Goal: Information Seeking & Learning: Learn about a topic

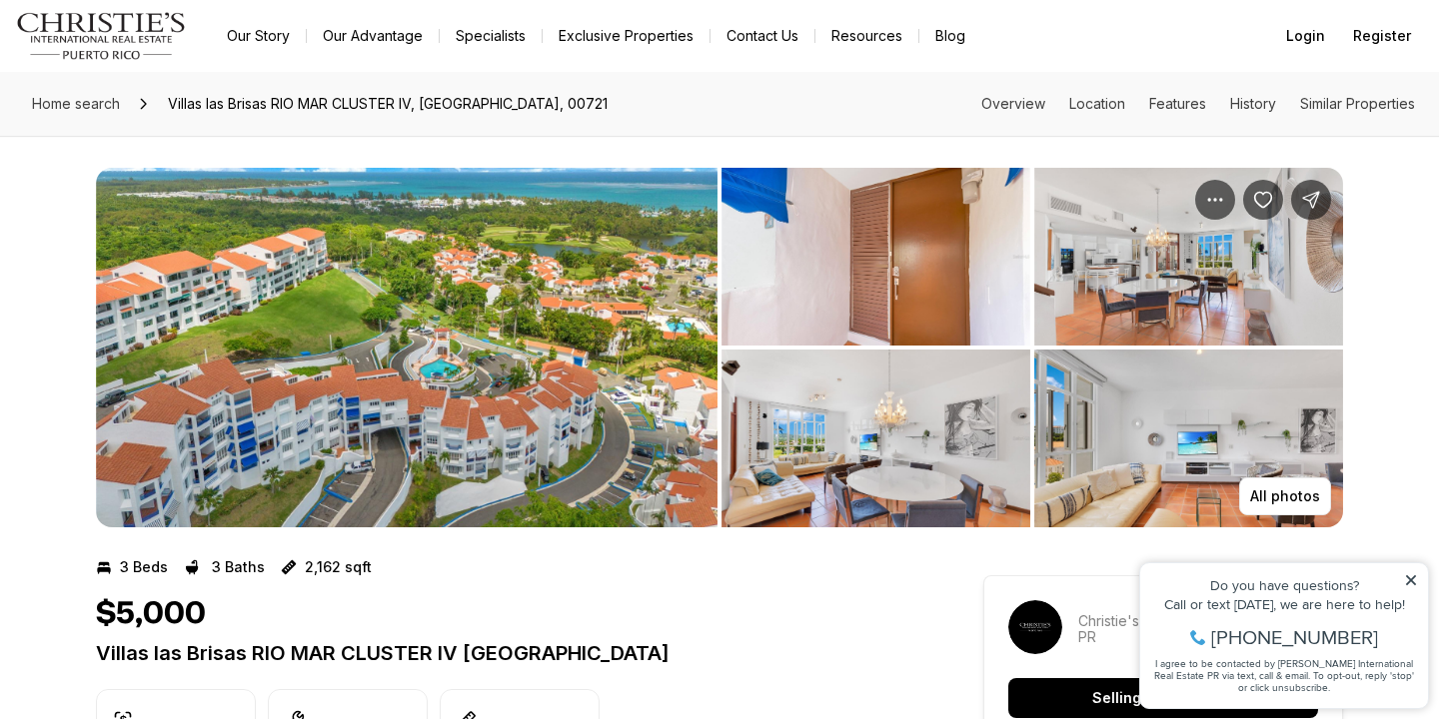
click at [467, 357] on img "View image gallery" at bounding box center [406, 348] width 621 height 360
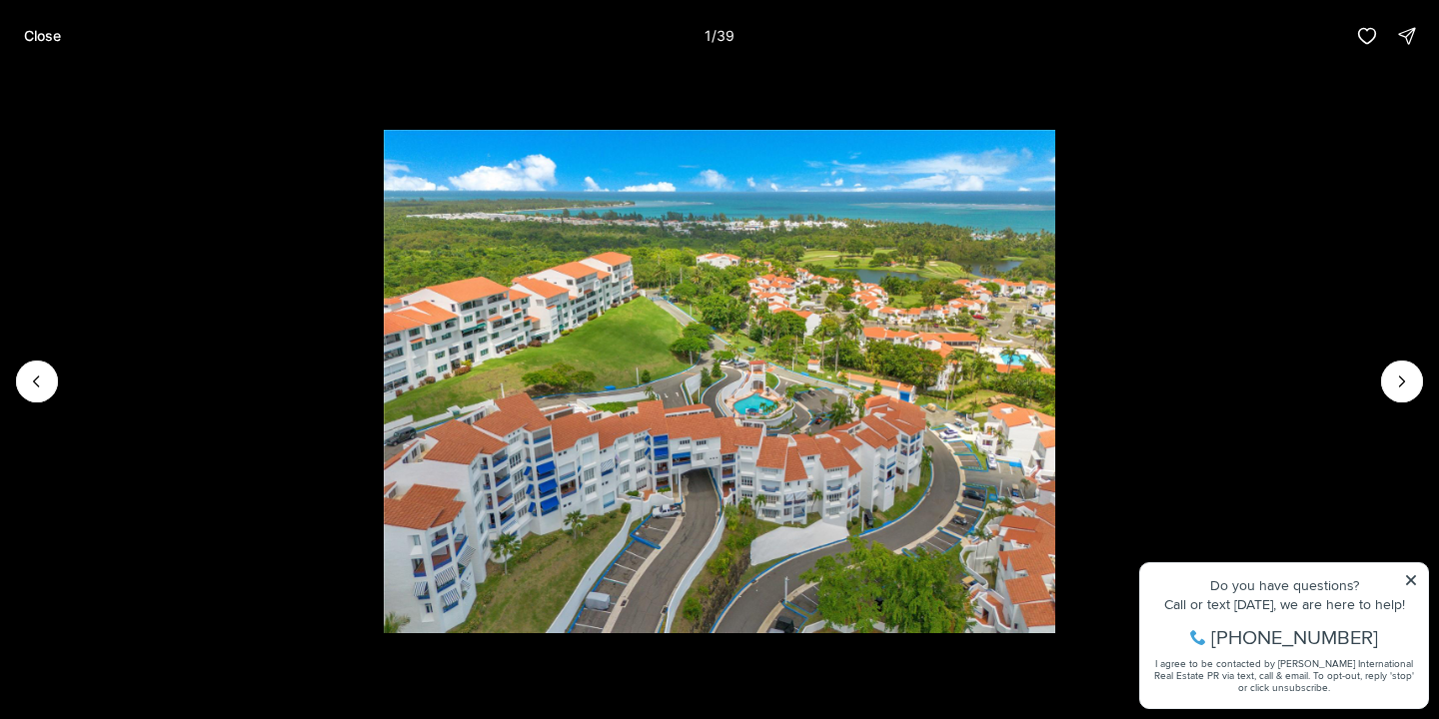
click at [1406, 579] on li "1 of 39" at bounding box center [719, 381] width 1439 height 619
click at [1410, 578] on li "1 of 39" at bounding box center [719, 381] width 1439 height 619
click at [1402, 378] on icon "Next slide" at bounding box center [1402, 382] width 20 height 20
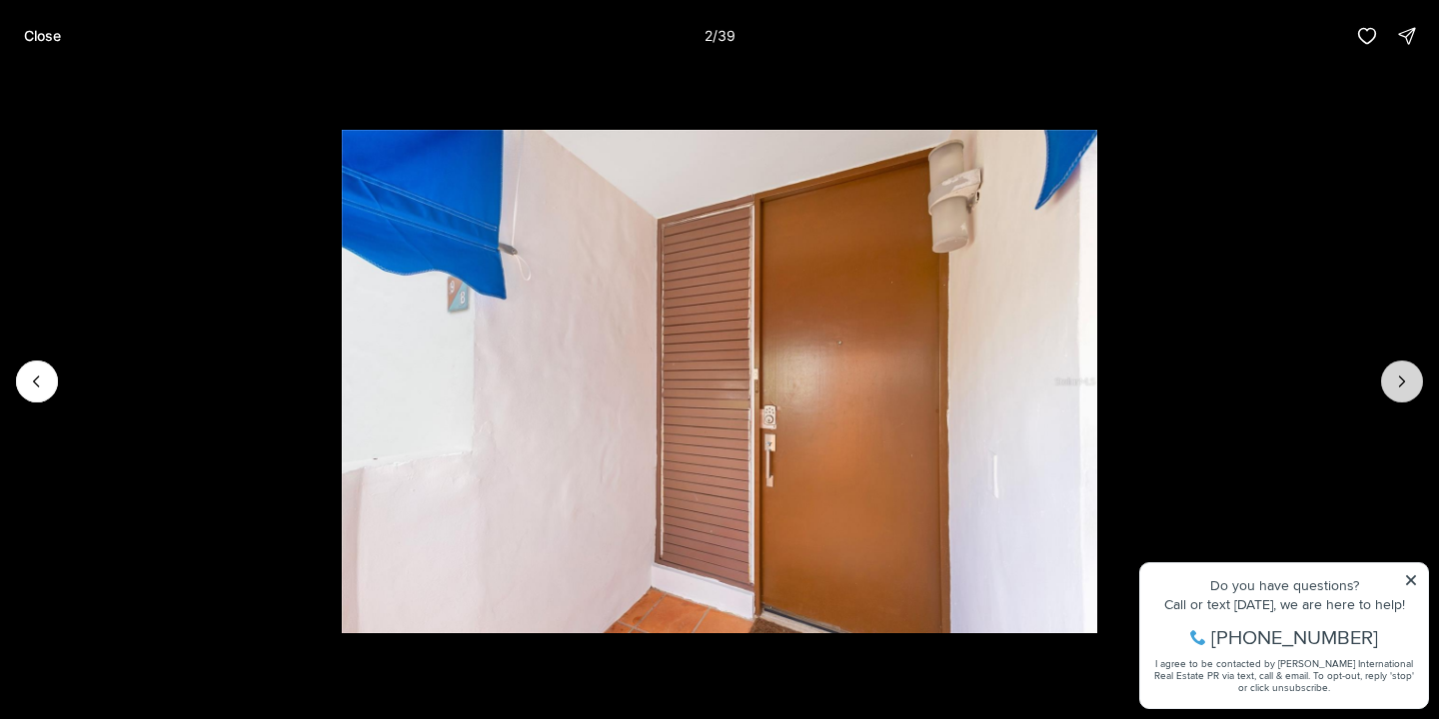
click at [1402, 378] on icon "Next slide" at bounding box center [1402, 382] width 20 height 20
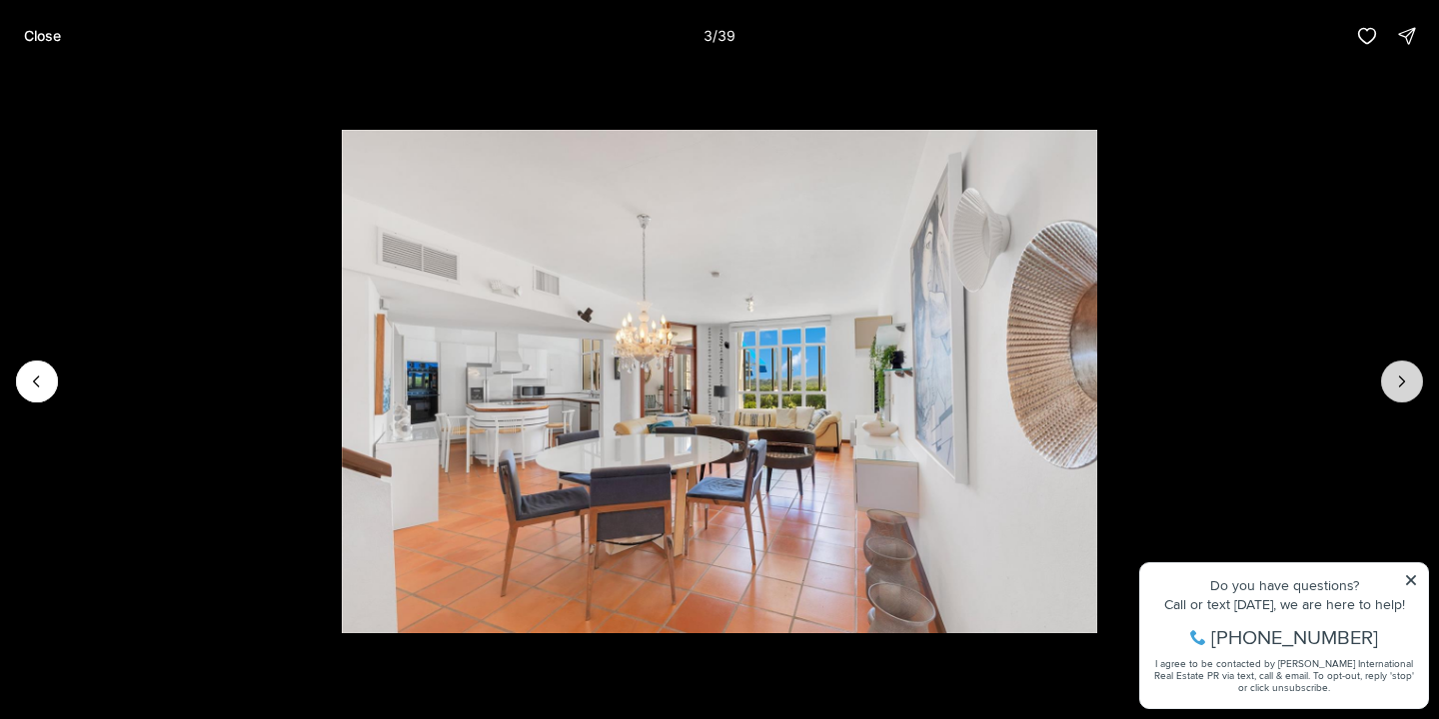
click at [1402, 378] on icon "Next slide" at bounding box center [1402, 382] width 20 height 20
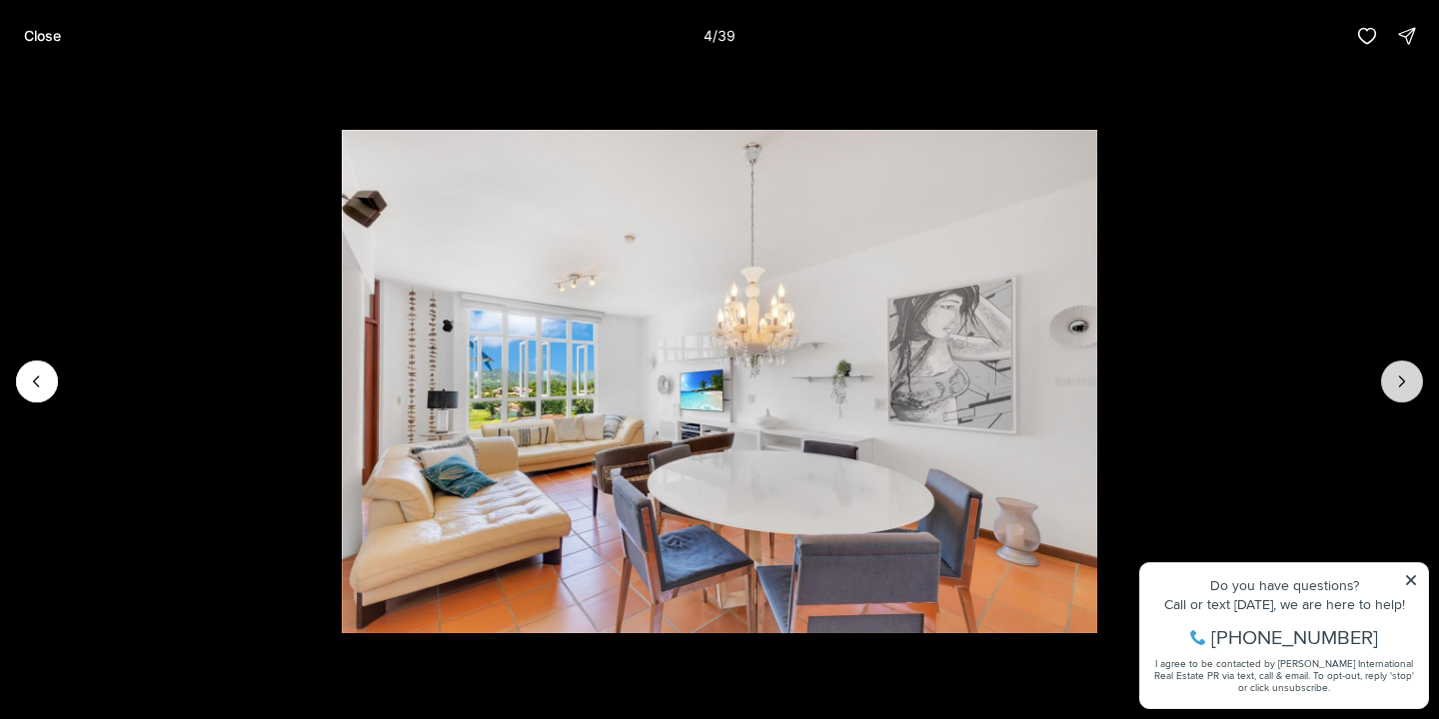
click at [1402, 378] on icon "Next slide" at bounding box center [1402, 382] width 20 height 20
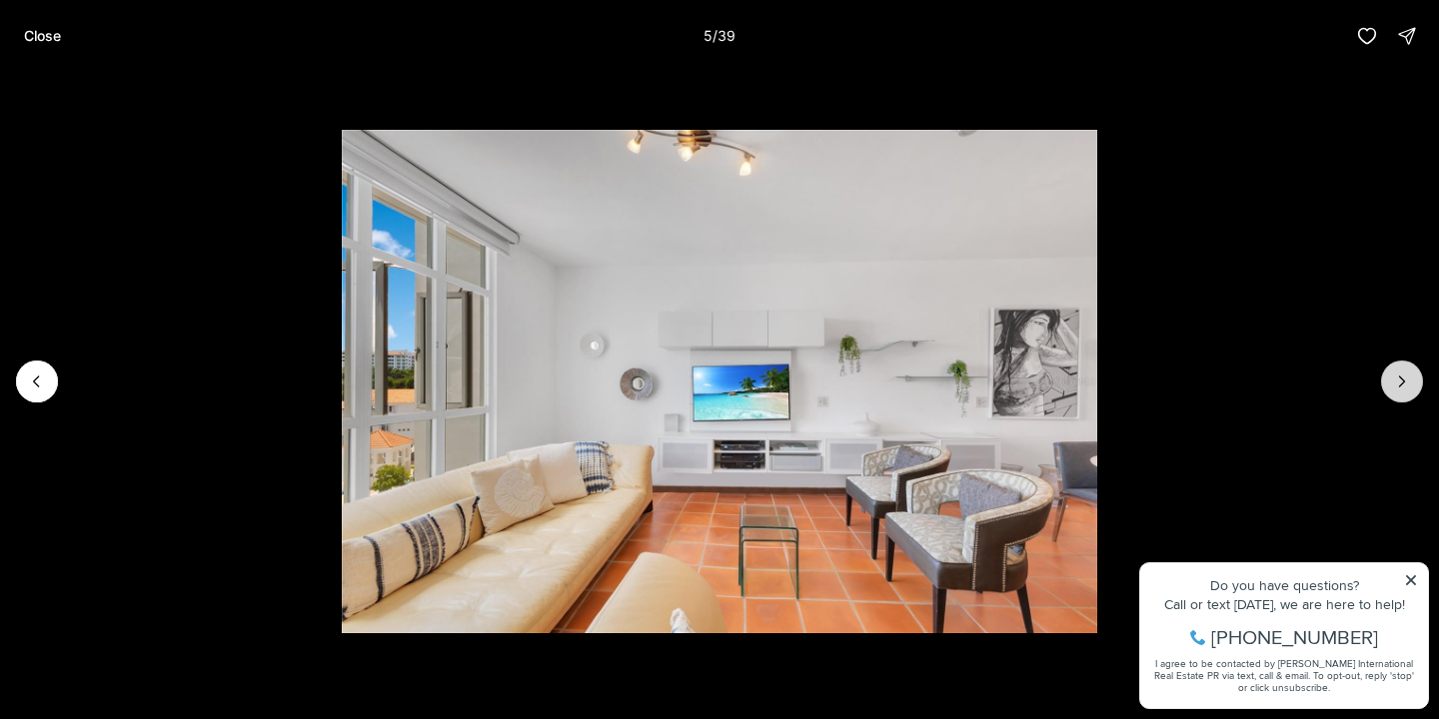
click at [1402, 378] on icon "Next slide" at bounding box center [1402, 382] width 20 height 20
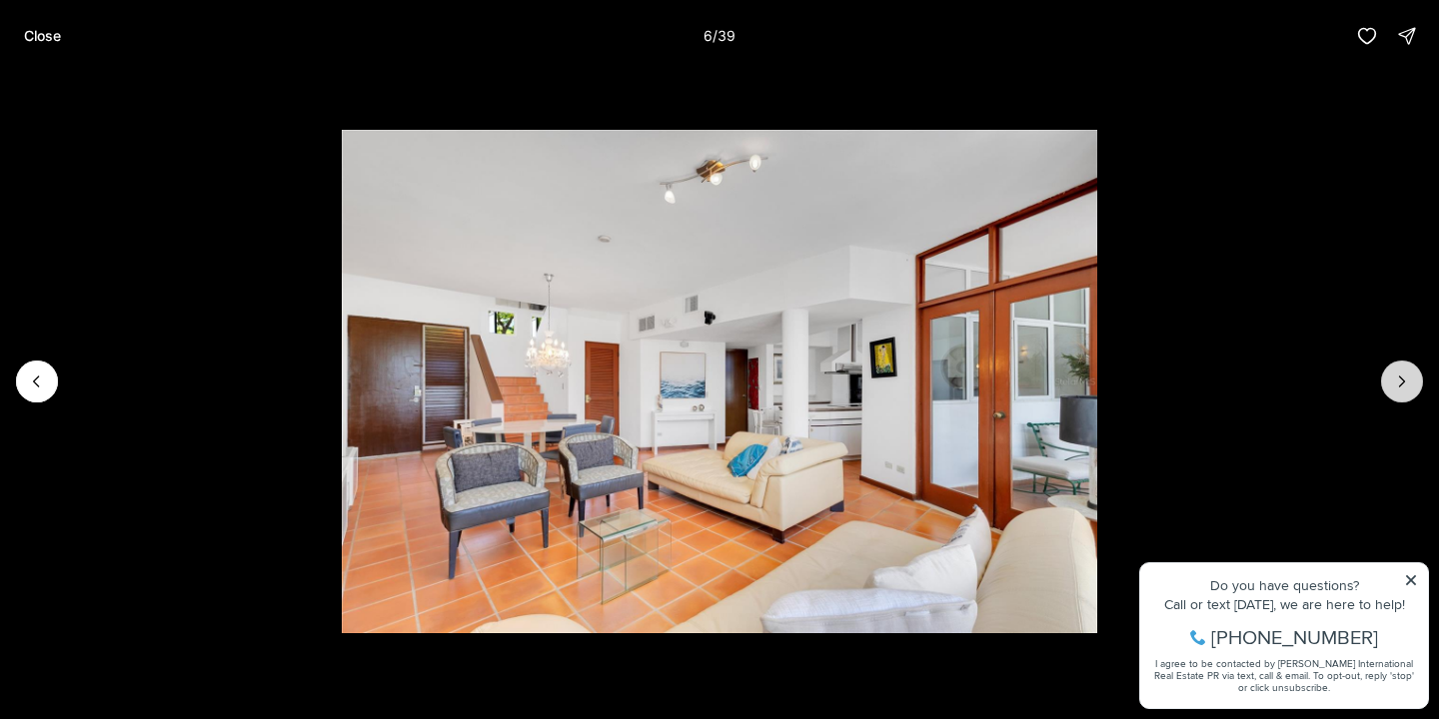
click at [1410, 377] on icon "Next slide" at bounding box center [1402, 382] width 20 height 20
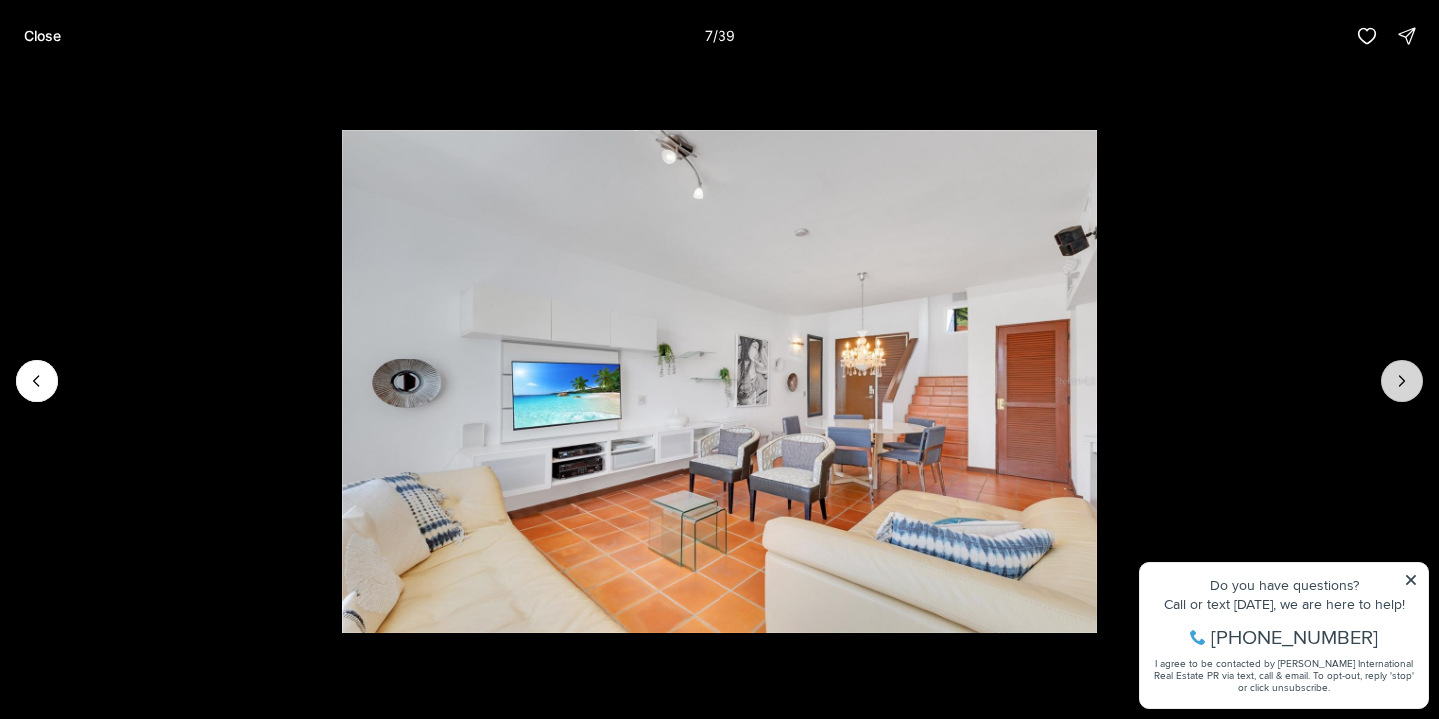
click at [1410, 377] on icon "Next slide" at bounding box center [1402, 382] width 20 height 20
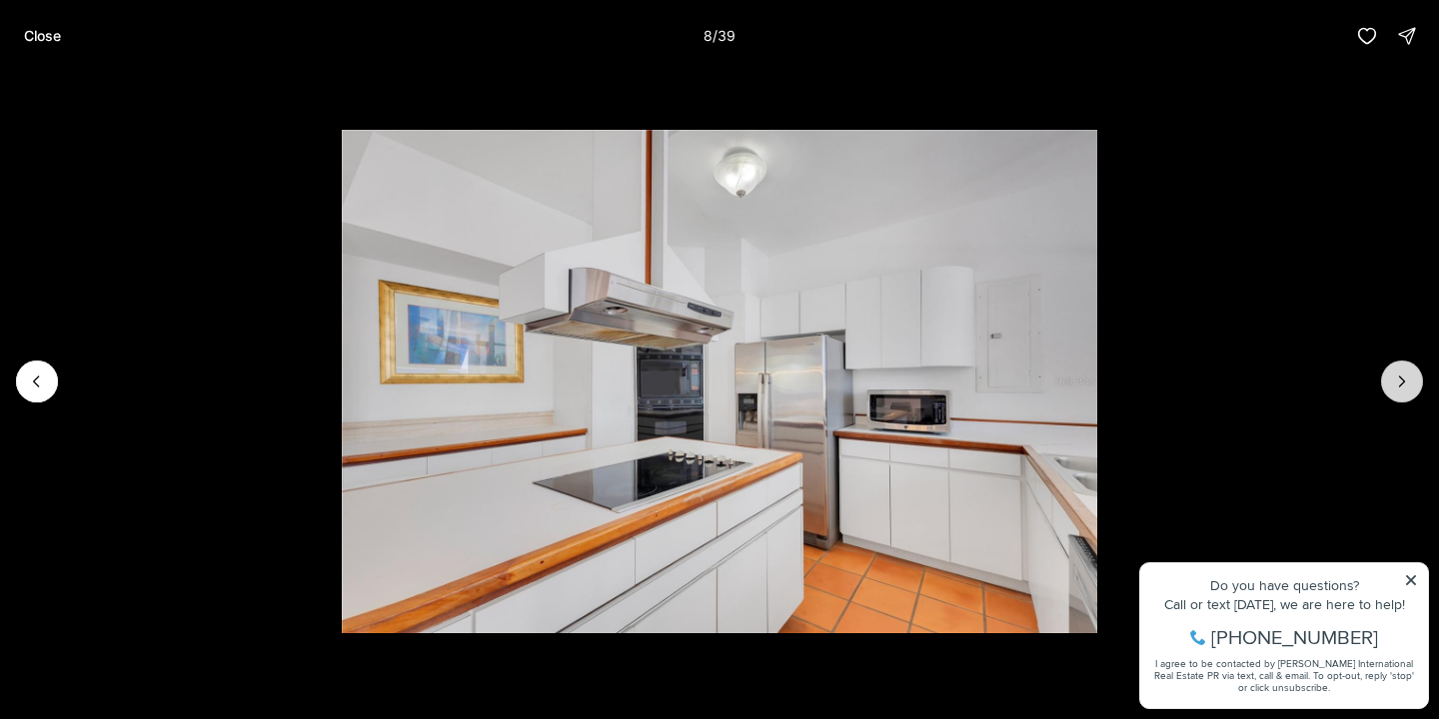
click at [1410, 377] on icon "Next slide" at bounding box center [1402, 382] width 20 height 20
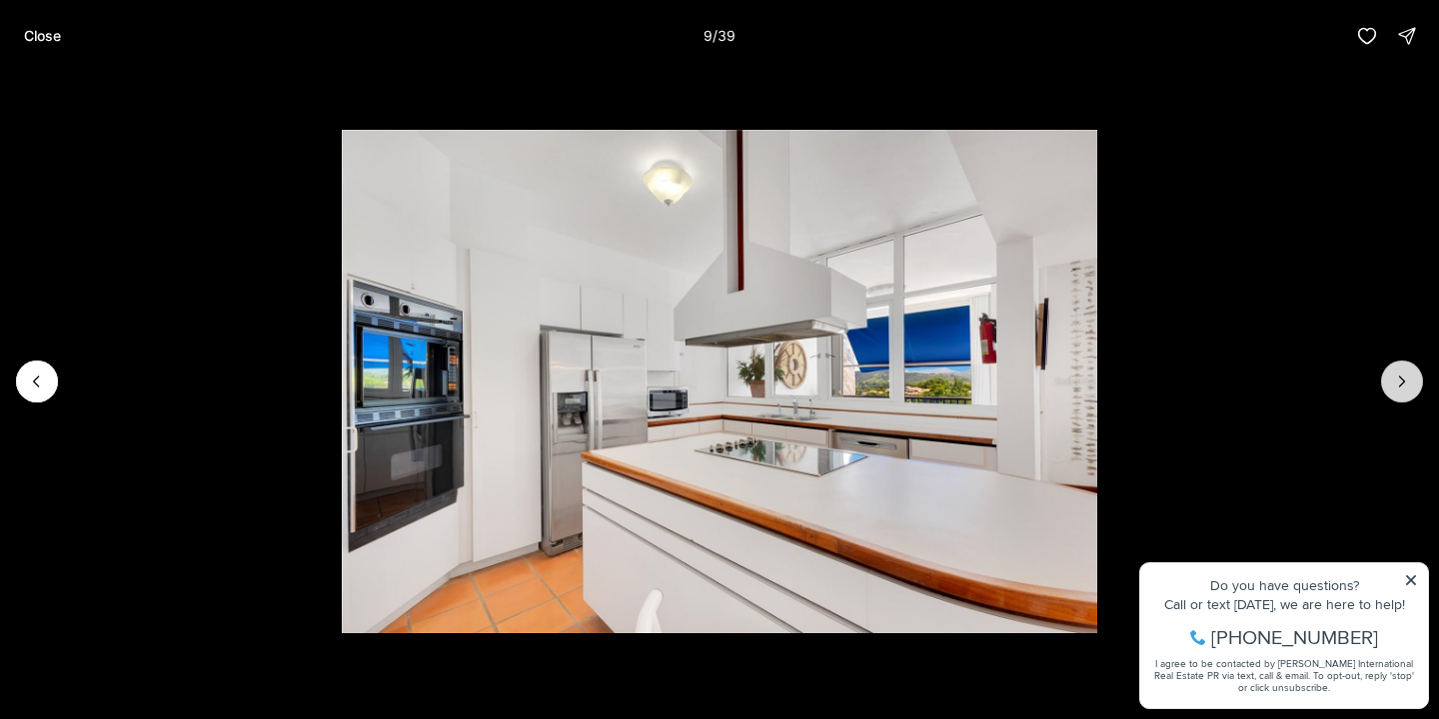
click at [1410, 377] on icon "Next slide" at bounding box center [1402, 382] width 20 height 20
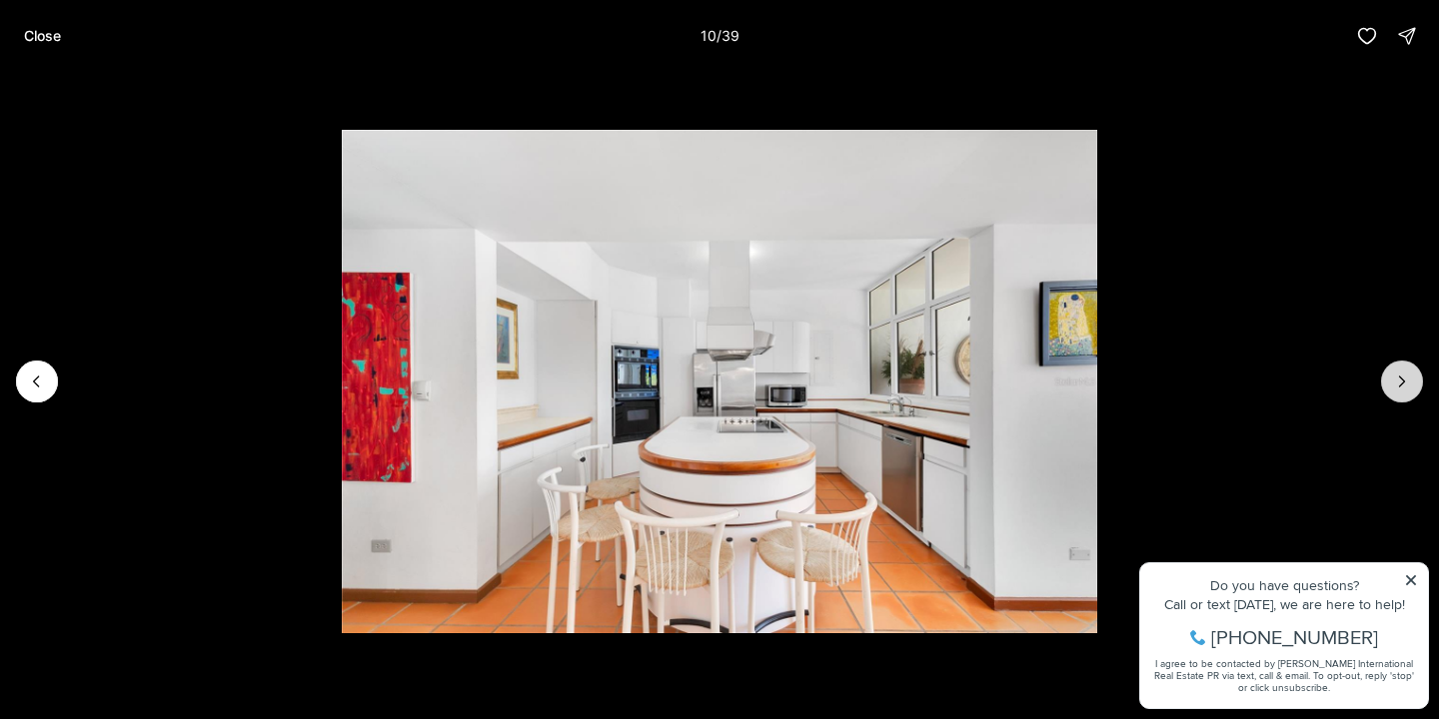
click at [1410, 377] on icon "Next slide" at bounding box center [1402, 382] width 20 height 20
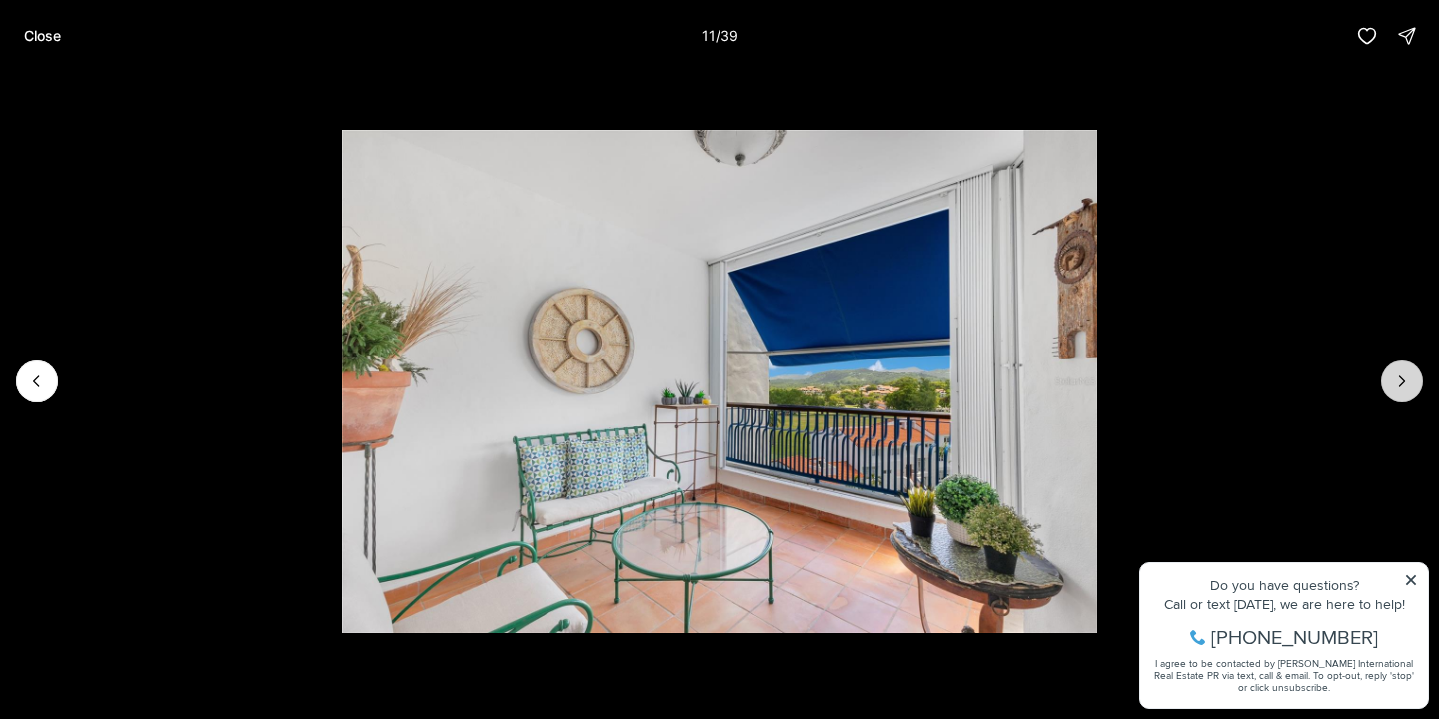
click at [1410, 377] on icon "Next slide" at bounding box center [1402, 382] width 20 height 20
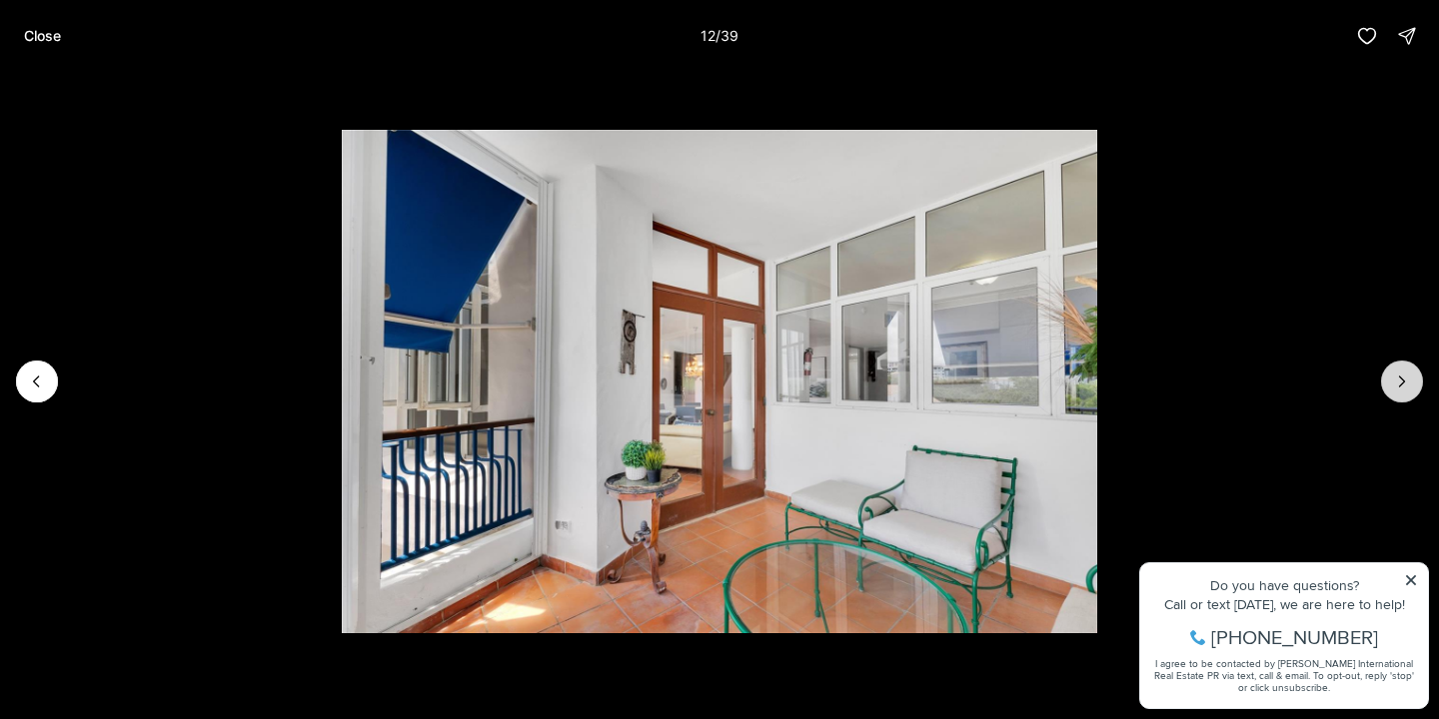
click at [1398, 381] on icon "Next slide" at bounding box center [1402, 382] width 20 height 20
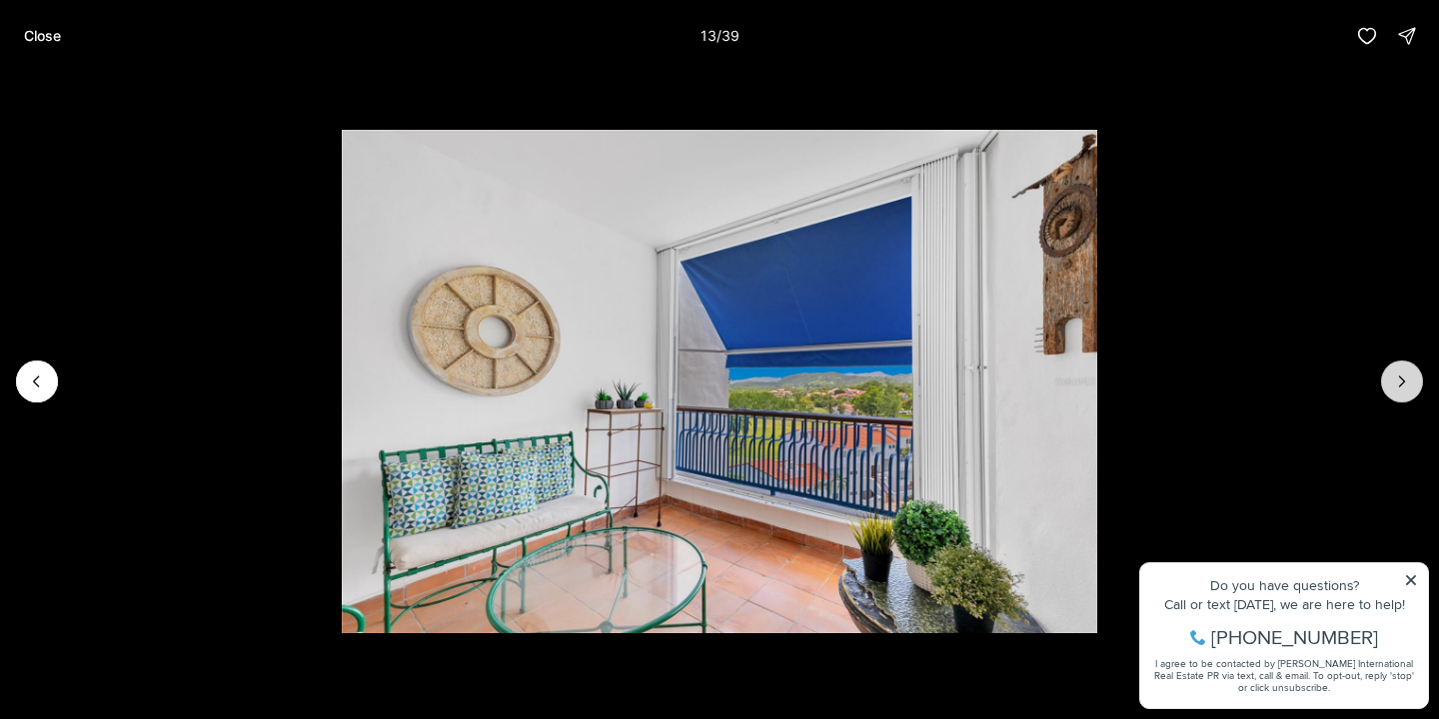
click at [1398, 381] on icon "Next slide" at bounding box center [1402, 382] width 20 height 20
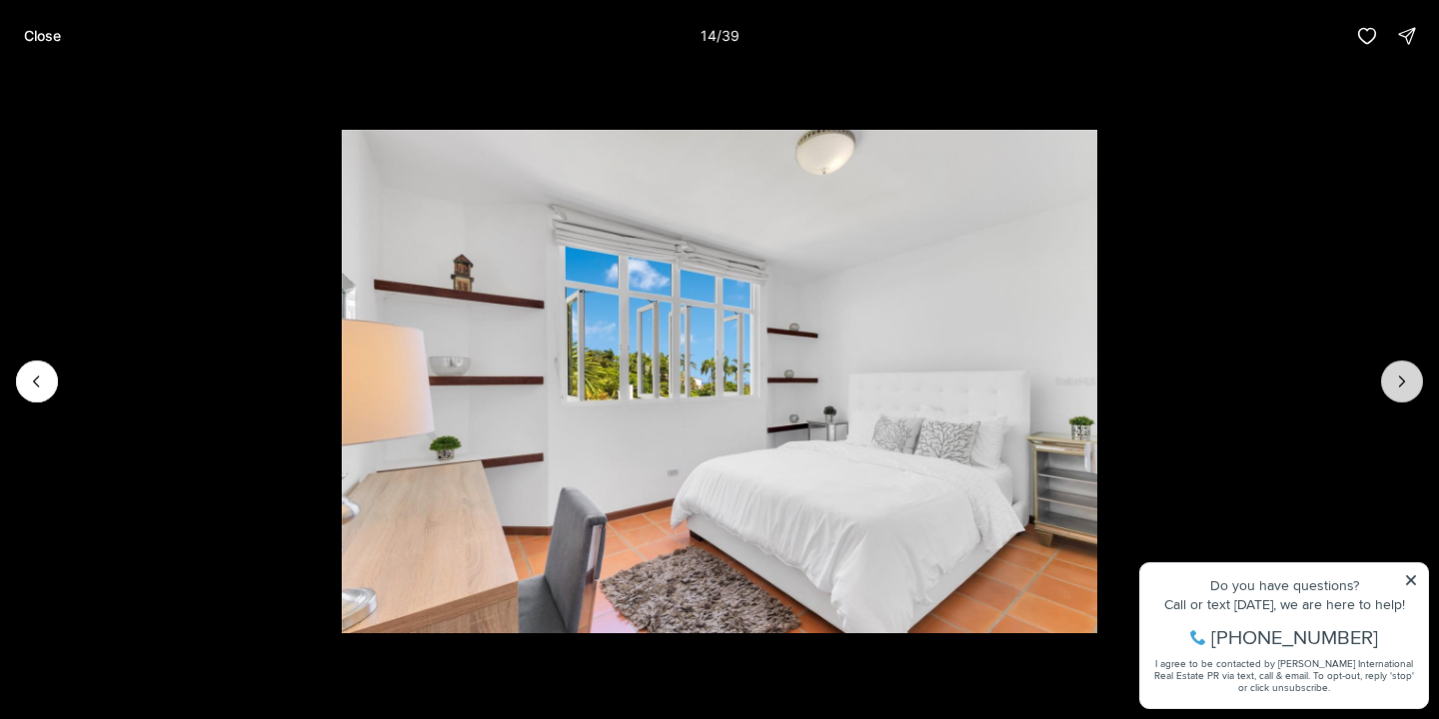
click at [1398, 381] on icon "Next slide" at bounding box center [1402, 382] width 20 height 20
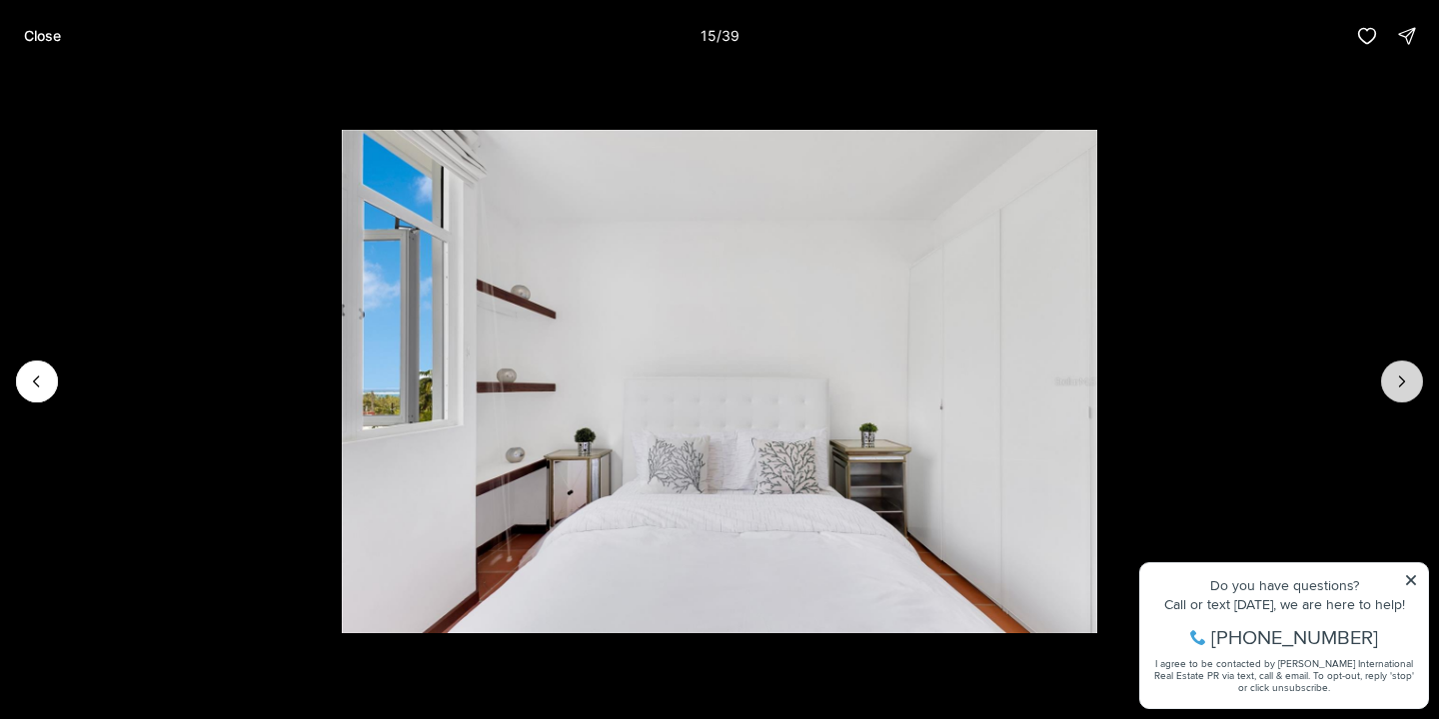
click at [1398, 381] on icon "Next slide" at bounding box center [1402, 382] width 20 height 20
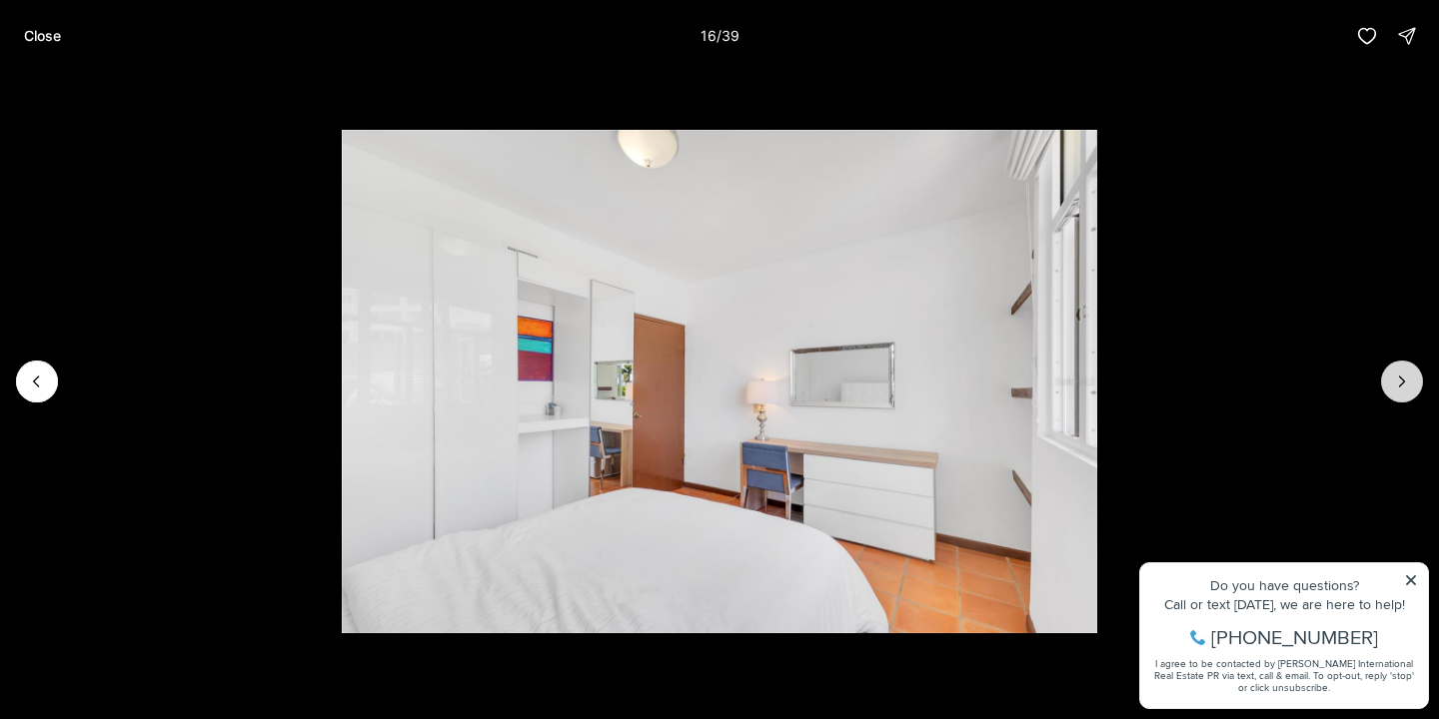
click at [1398, 381] on icon "Next slide" at bounding box center [1402, 382] width 20 height 20
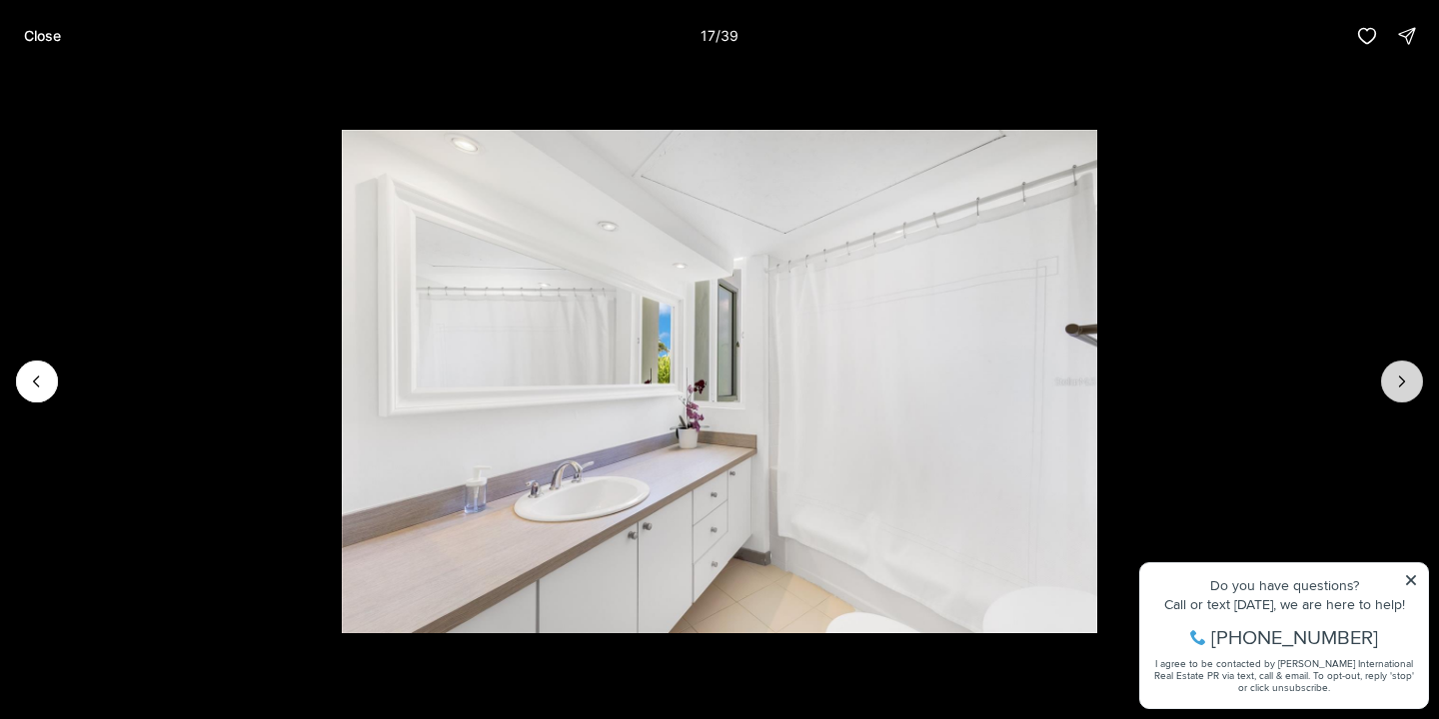
click at [1398, 381] on icon "Next slide" at bounding box center [1402, 382] width 20 height 20
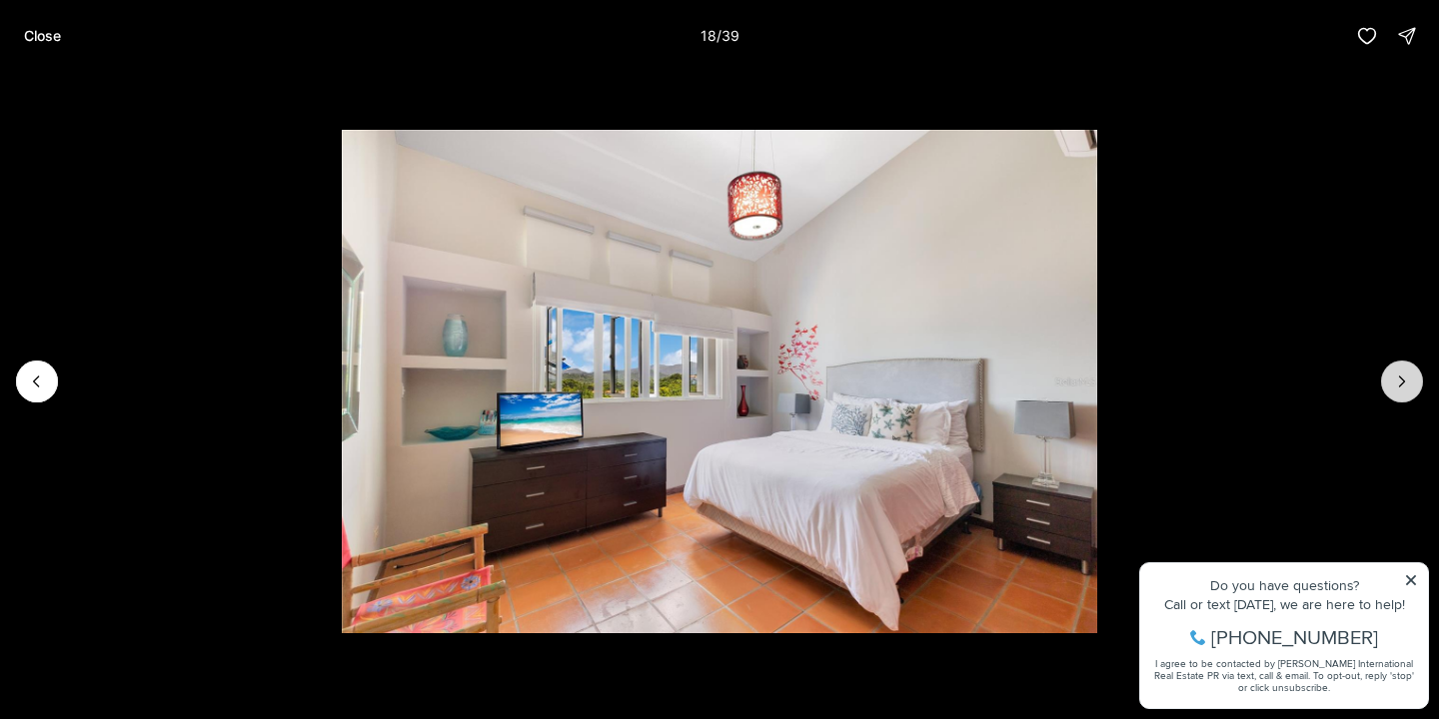
click at [1398, 381] on icon "Next slide" at bounding box center [1402, 382] width 20 height 20
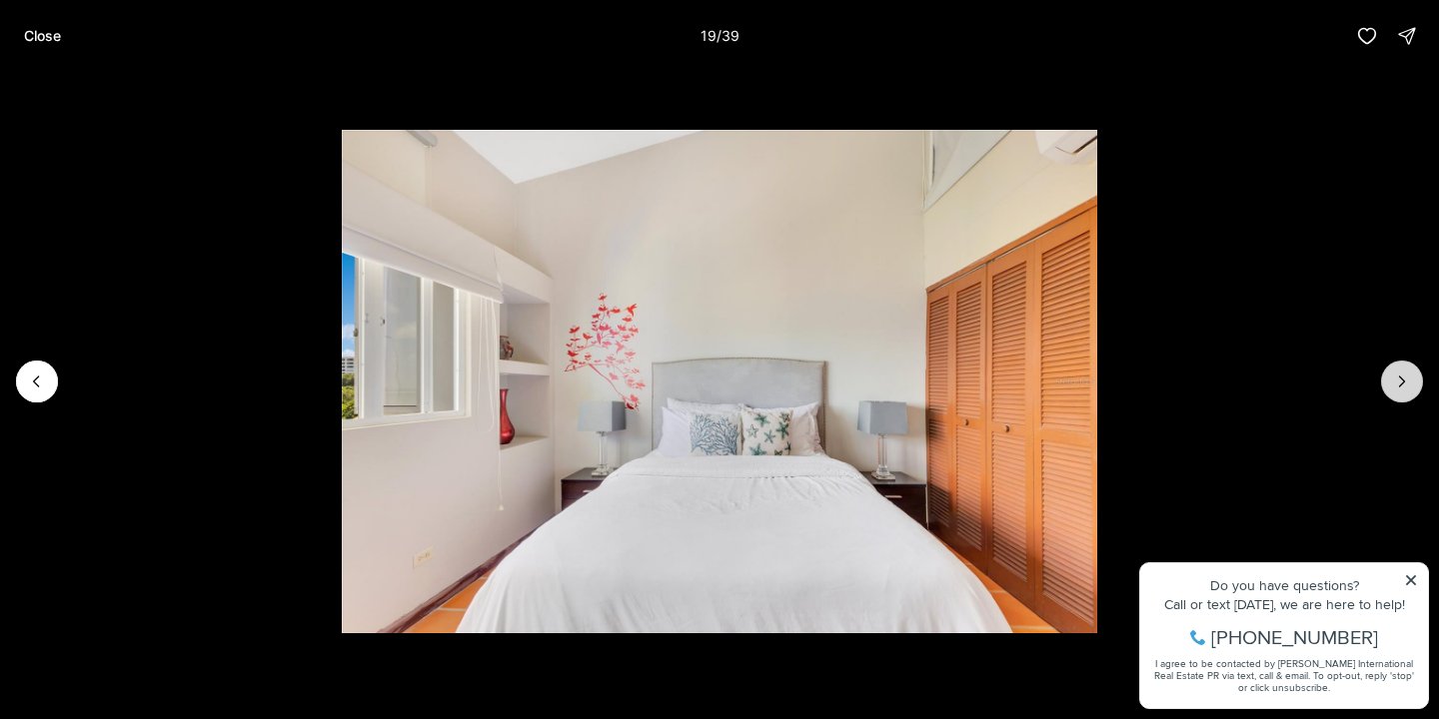
click at [1398, 381] on icon "Next slide" at bounding box center [1402, 382] width 20 height 20
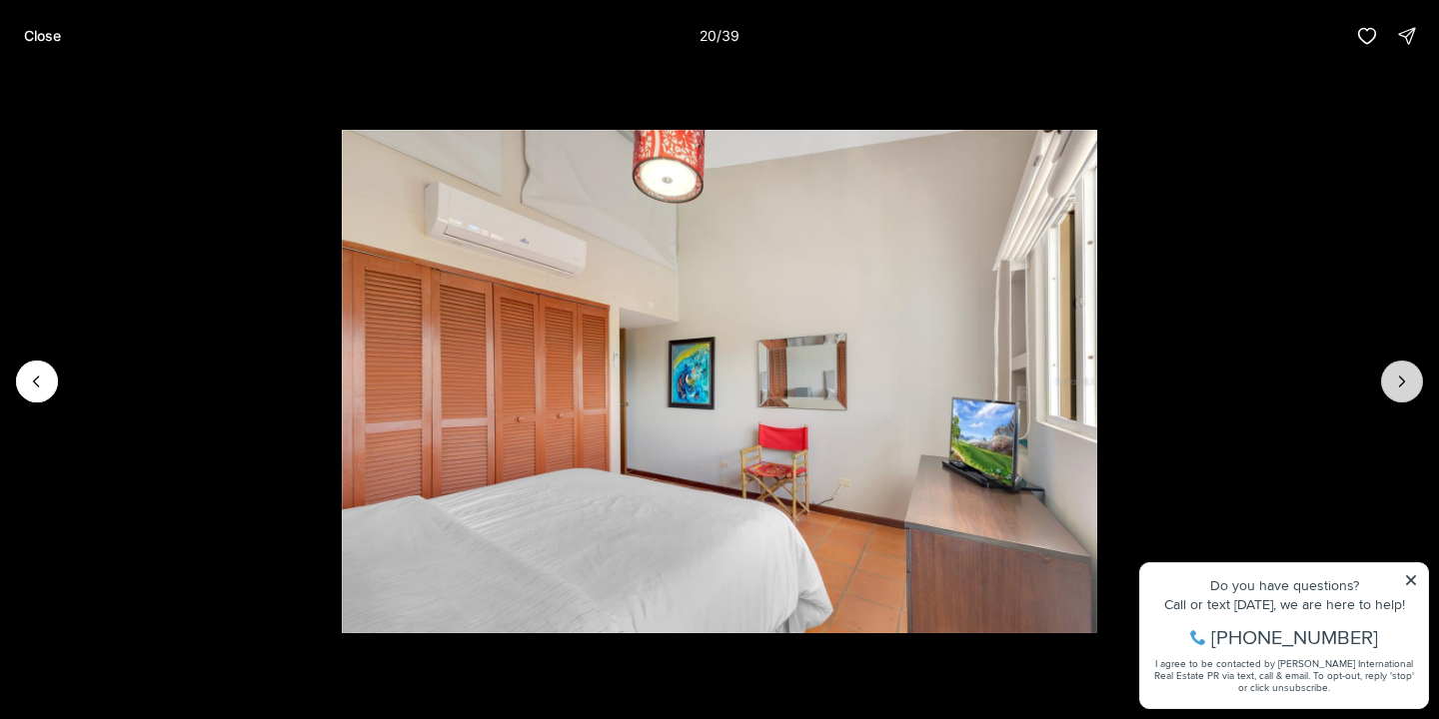
click at [1398, 381] on icon "Next slide" at bounding box center [1402, 382] width 20 height 20
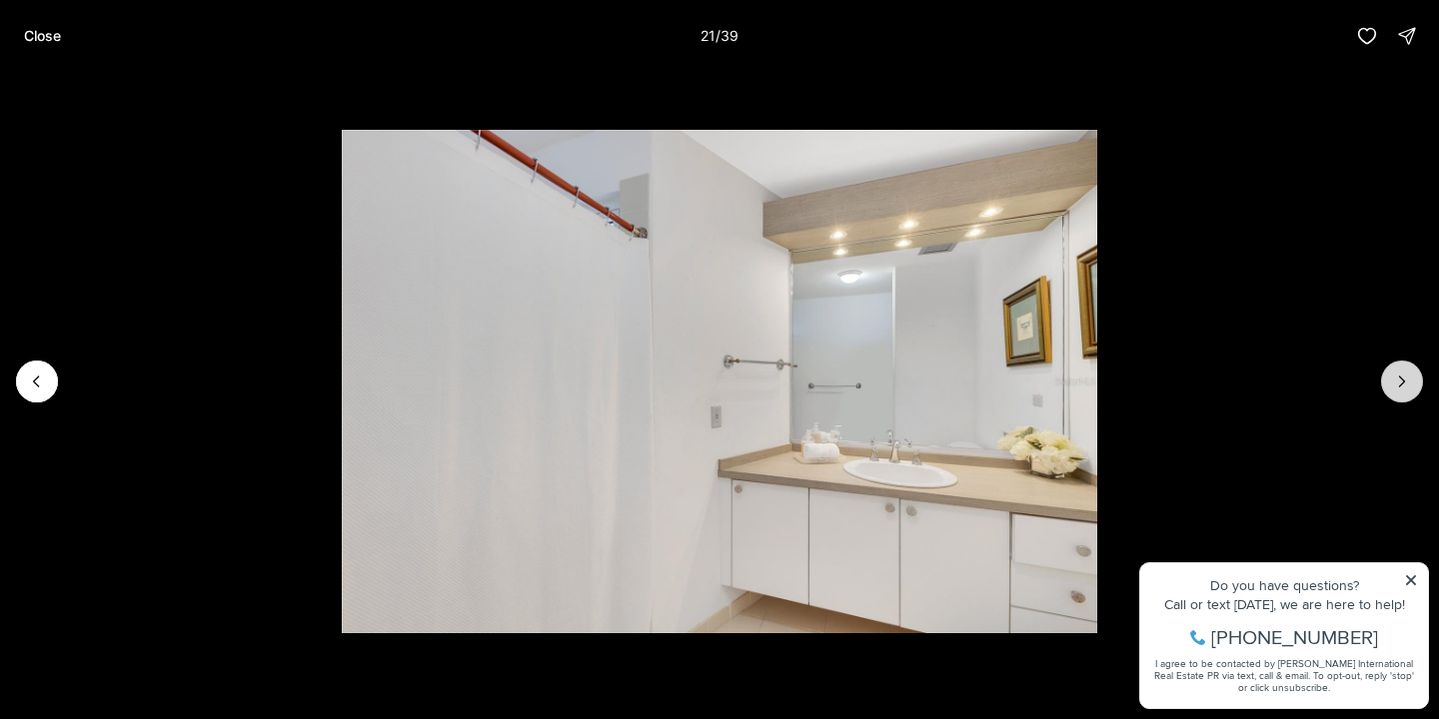
click at [1398, 381] on icon "Next slide" at bounding box center [1402, 382] width 20 height 20
